Goal: Task Accomplishment & Management: Manage account settings

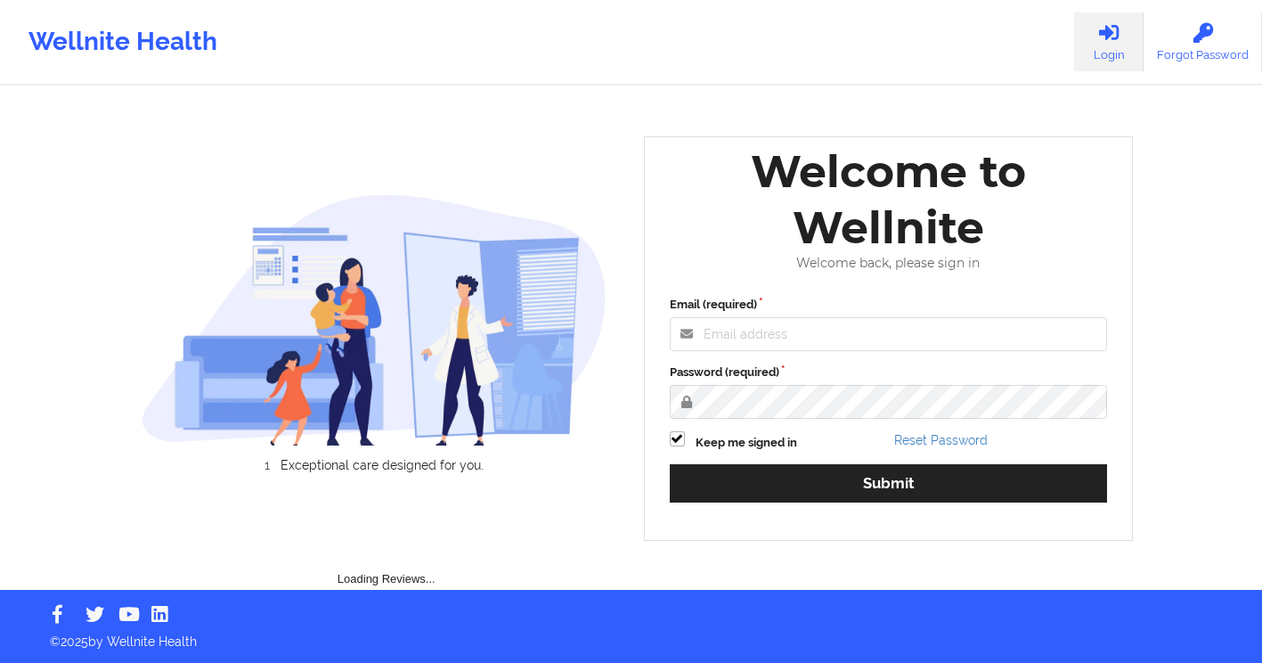
click at [751, 256] on div "Welcome to Wellnite" at bounding box center [889, 199] width 463 height 112
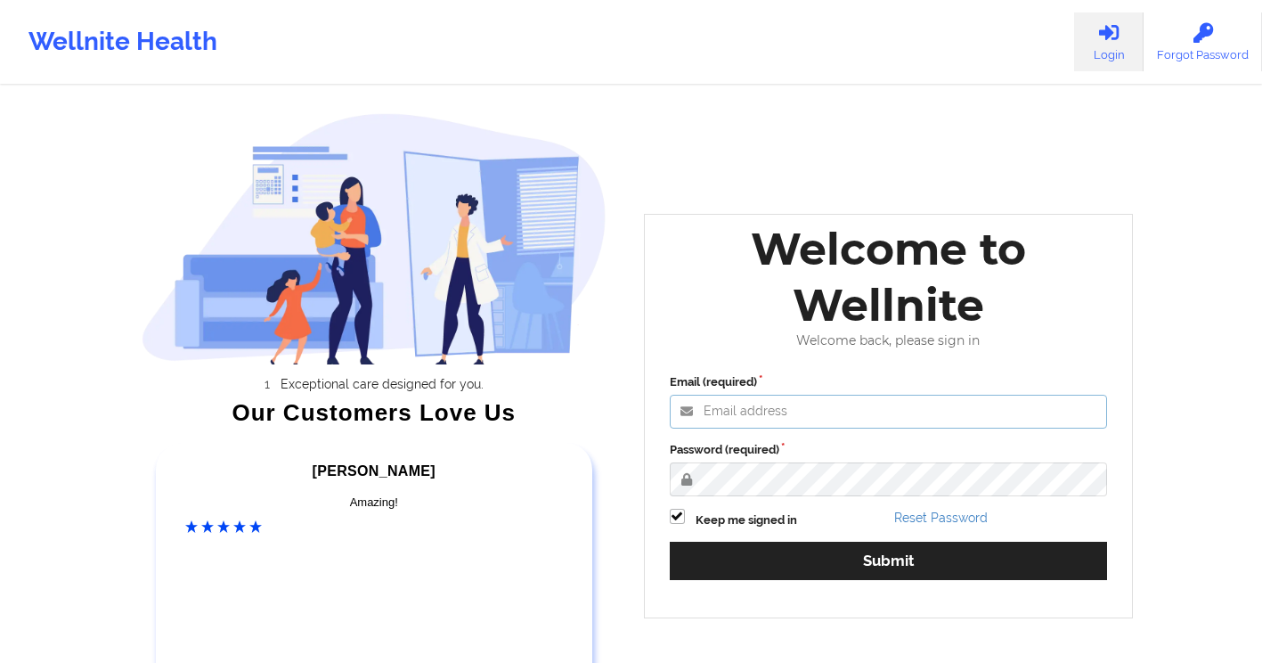
click at [739, 409] on input "Email (required)" at bounding box center [889, 412] width 438 height 34
type input "[EMAIL_ADDRESS][DOMAIN_NAME]"
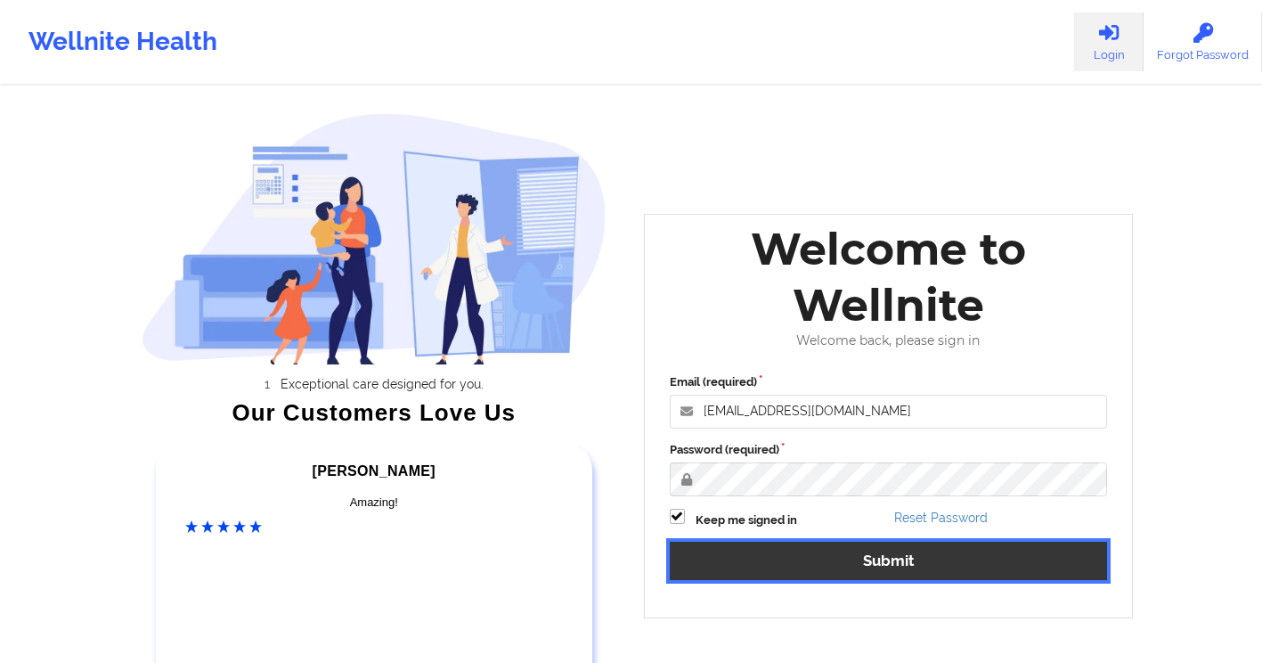
click at [796, 563] on button "Submit" at bounding box center [889, 561] width 438 height 38
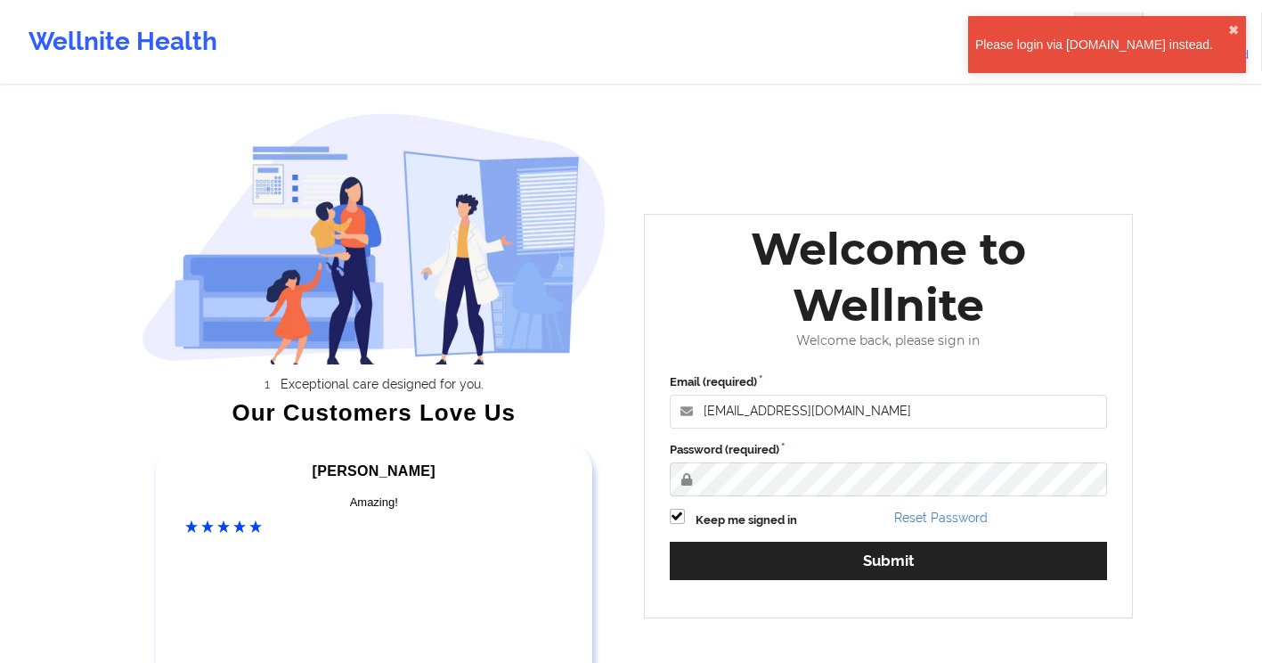
click at [1108, 44] on div "Please login via [DOMAIN_NAME] instead." at bounding box center [1102, 45] width 253 height 18
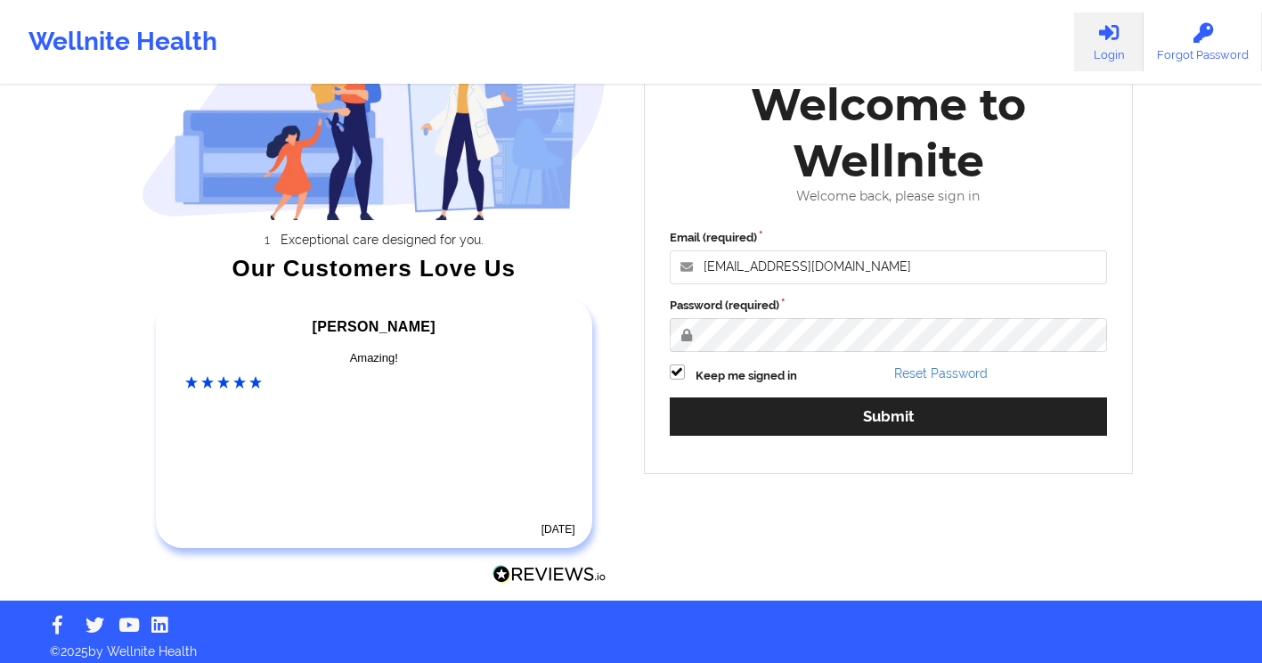
scroll to position [155, 0]
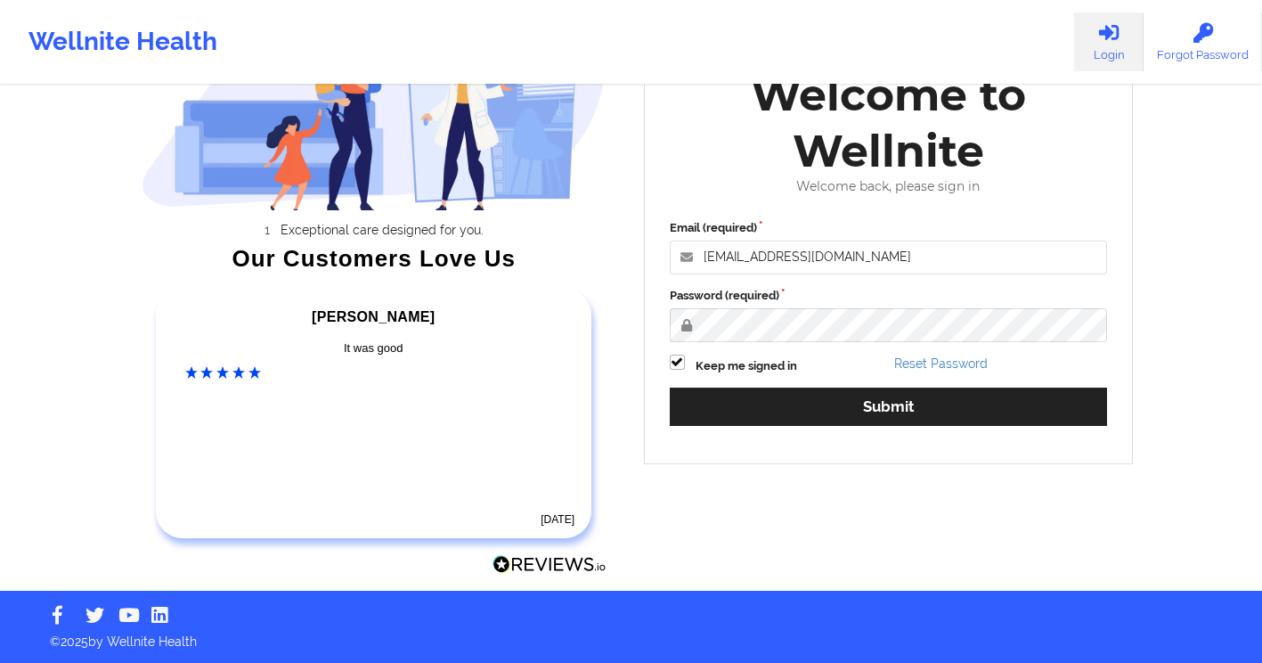
click at [120, 25] on div "Wellnite Health" at bounding box center [123, 41] width 246 height 71
click at [114, 38] on div "Wellnite Health" at bounding box center [123, 41] width 246 height 71
click at [170, 39] on div "Wellnite Health" at bounding box center [123, 41] width 246 height 71
click at [1226, 186] on div "Wellnite Health Login Forgot Password Exceptional care designed for you. Our Cu…" at bounding box center [631, 218] width 1262 height 745
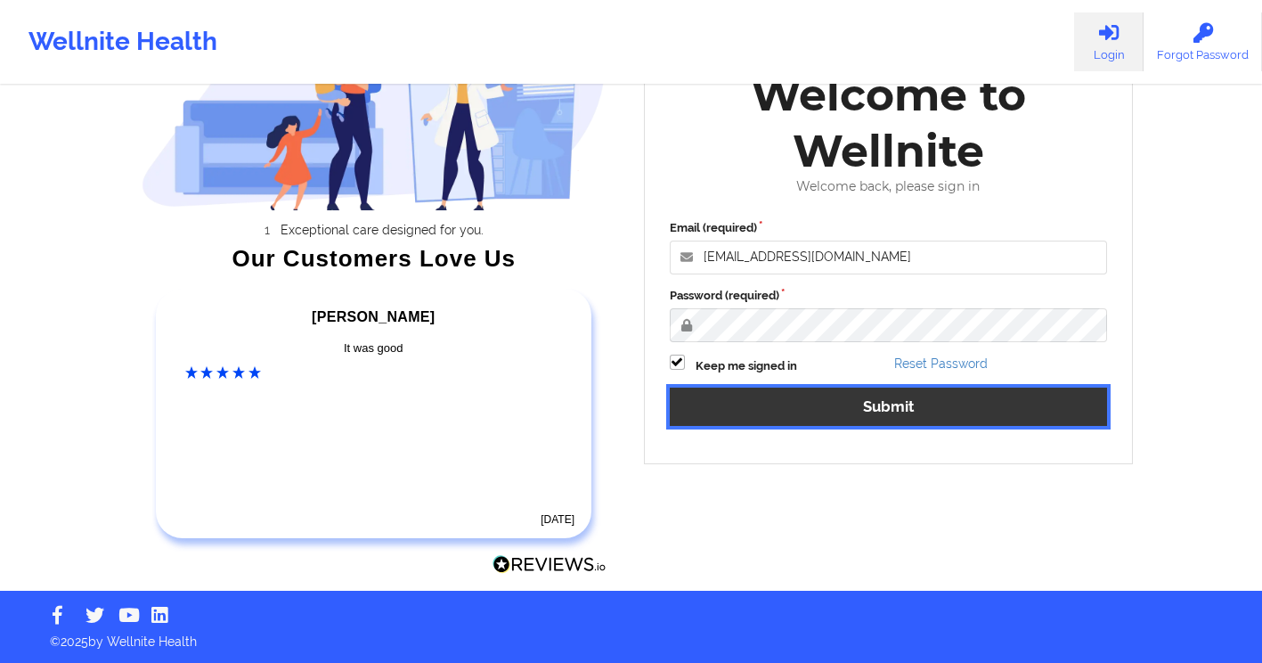
click at [946, 413] on button "Submit" at bounding box center [889, 407] width 438 height 38
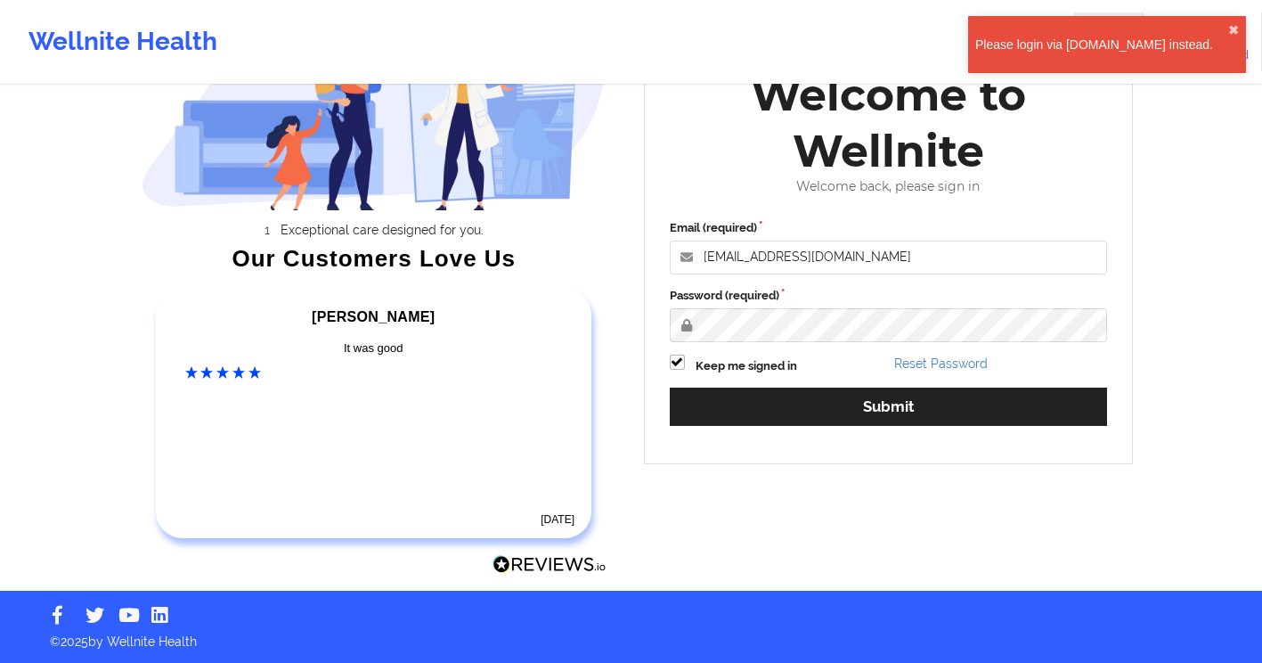
click at [1125, 37] on div "Please login via [DOMAIN_NAME] instead." at bounding box center [1102, 45] width 253 height 18
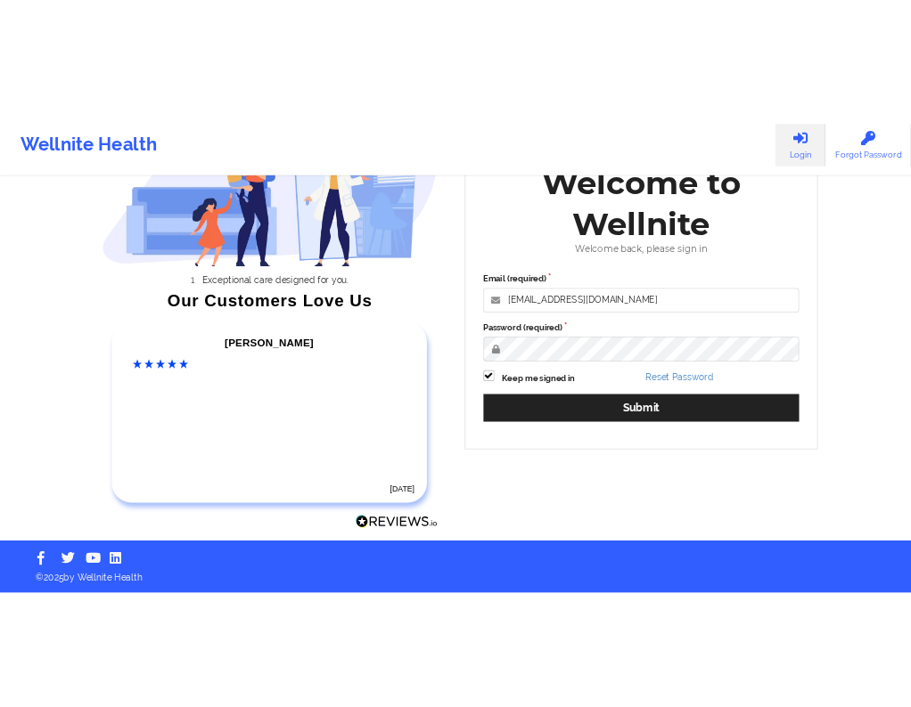
scroll to position [63, 0]
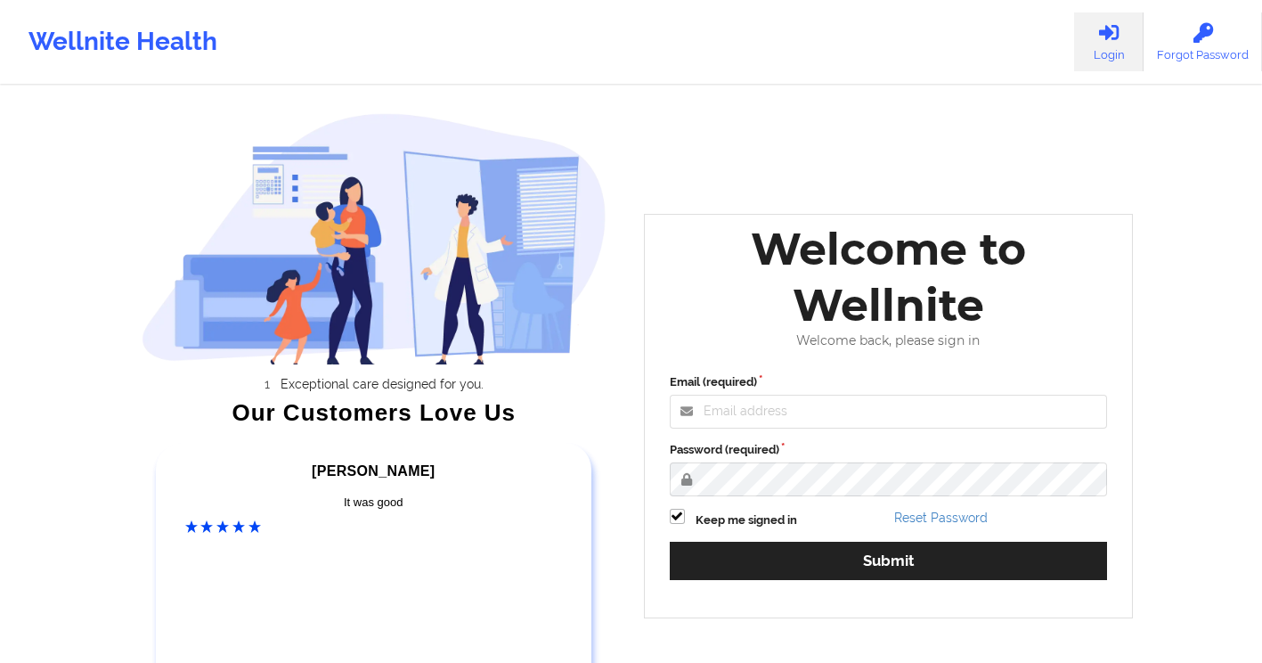
click at [89, 52] on div "Wellnite Health" at bounding box center [123, 41] width 246 height 71
